Goal: Task Accomplishment & Management: Complete application form

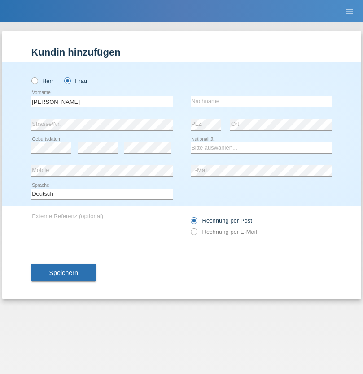
type input "Diana"
click at [261, 101] on input "text" at bounding box center [260, 101] width 141 height 11
type input "Baloh"
select select "CH"
radio input "true"
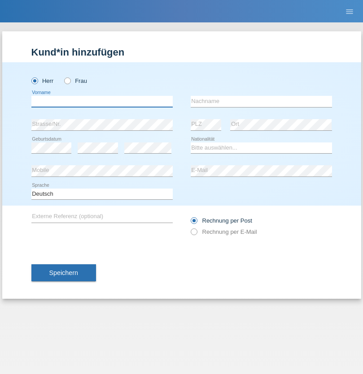
click at [102, 101] on input "text" at bounding box center [101, 101] width 141 height 11
type input "[PERSON_NAME]"
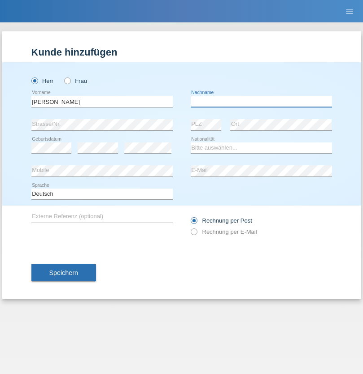
click at [261, 101] on input "text" at bounding box center [260, 101] width 141 height 11
type input "Eshed"
select select "CH"
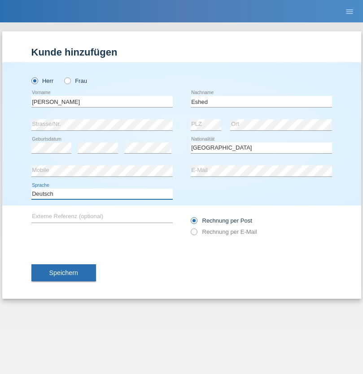
select select "en"
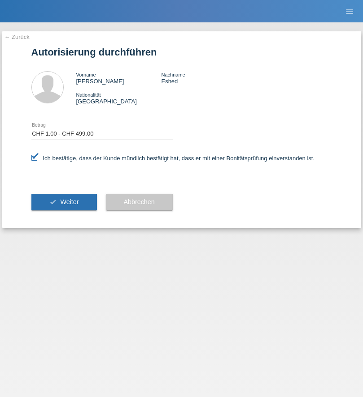
select select "1"
click at [64, 202] on span "Weiter" at bounding box center [69, 202] width 18 height 7
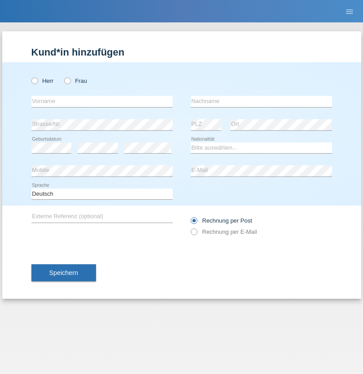
radio input "true"
click at [102, 101] on input "text" at bounding box center [101, 101] width 141 height 11
type input "Betim"
click at [261, 101] on input "text" at bounding box center [260, 101] width 141 height 11
type input "Alija"
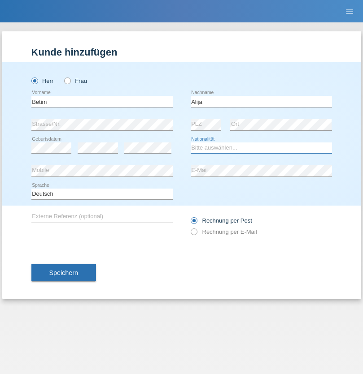
select select "MK"
select select "C"
select select "12"
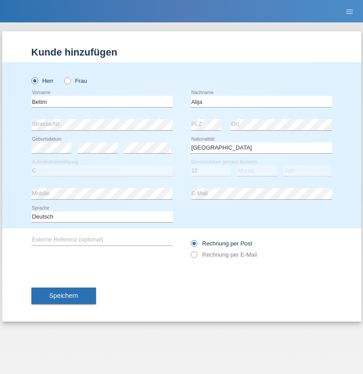
select select "08"
select select "2003"
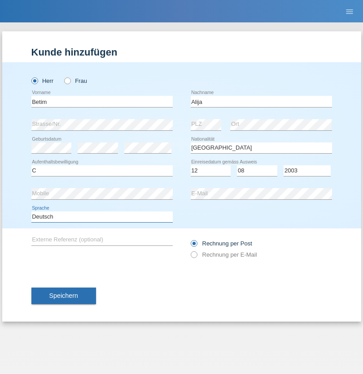
select select "en"
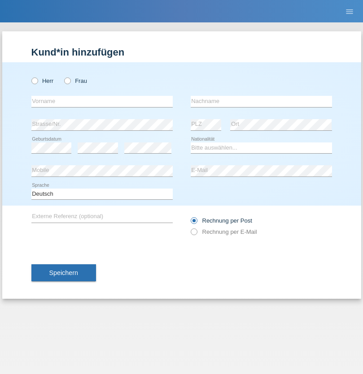
radio input "true"
click at [102, 101] on input "text" at bounding box center [101, 101] width 141 height 11
type input "Sasa"
click at [261, 101] on input "text" at bounding box center [260, 101] width 141 height 11
type input "Lazarevic"
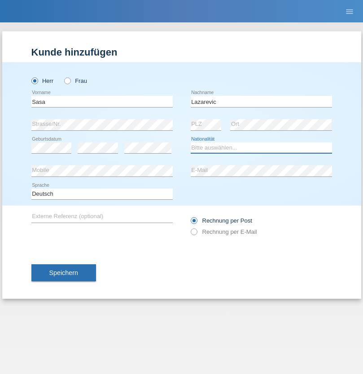
select select "RS"
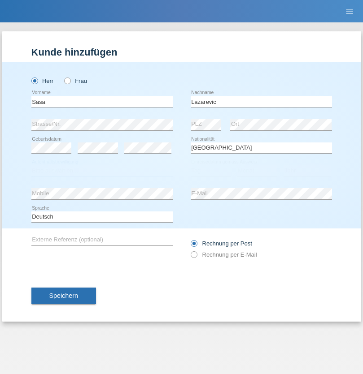
select select "C"
select select "16"
select select "10"
select select "1984"
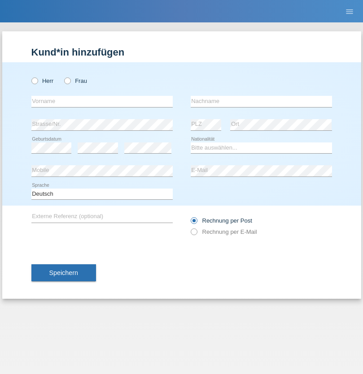
radio input "true"
click at [102, 101] on input "text" at bounding box center [101, 101] width 141 height 11
type input "kelmendi"
click at [261, 101] on input "text" at bounding box center [260, 101] width 141 height 11
type input "Edona"
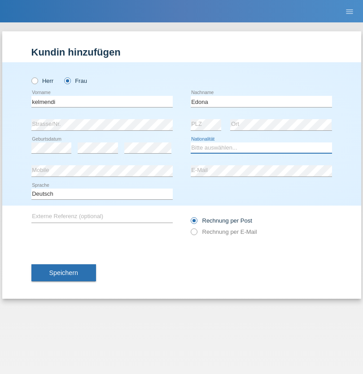
select select "XK"
select select "C"
select select "23"
select select "09"
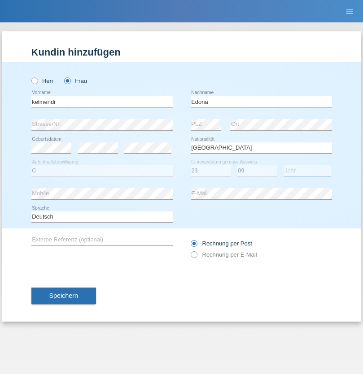
select select "2021"
